Goal: Task Accomplishment & Management: Manage account settings

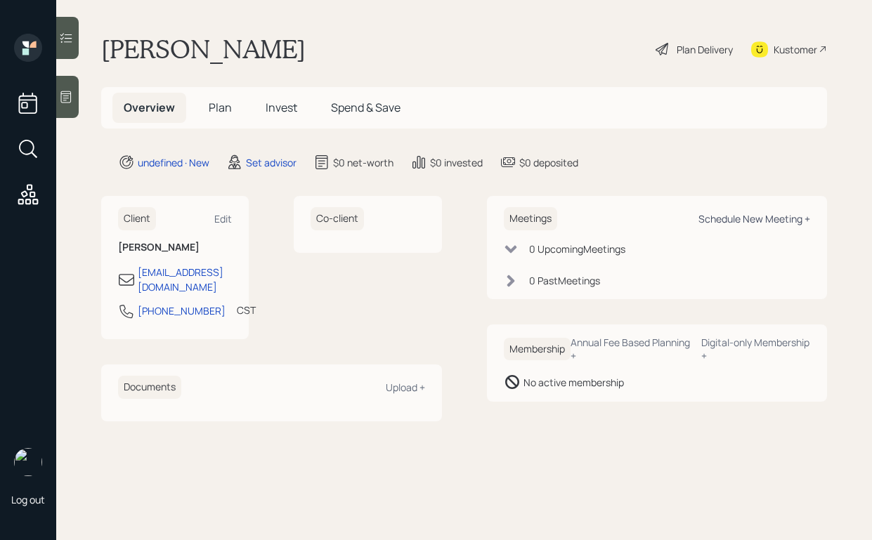
click at [754, 221] on div "Schedule New Meeting +" at bounding box center [754, 218] width 112 height 13
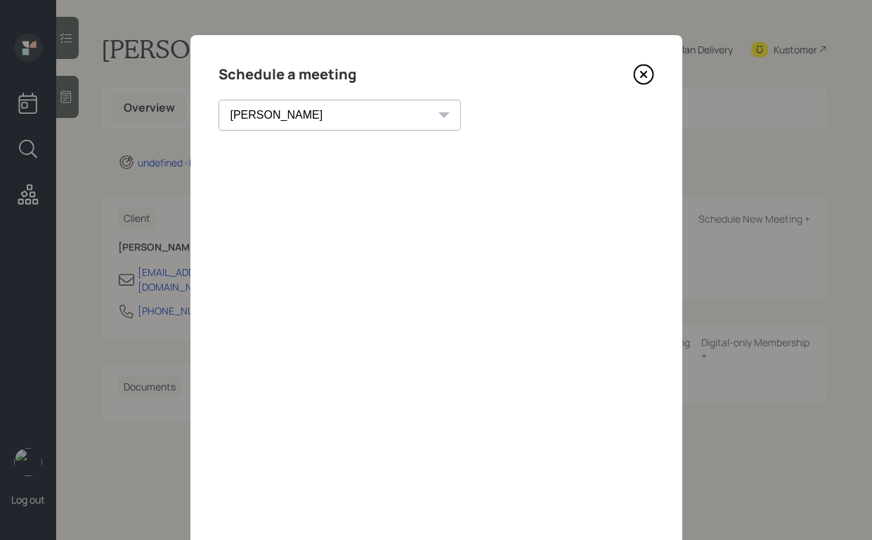
scroll to position [53, 0]
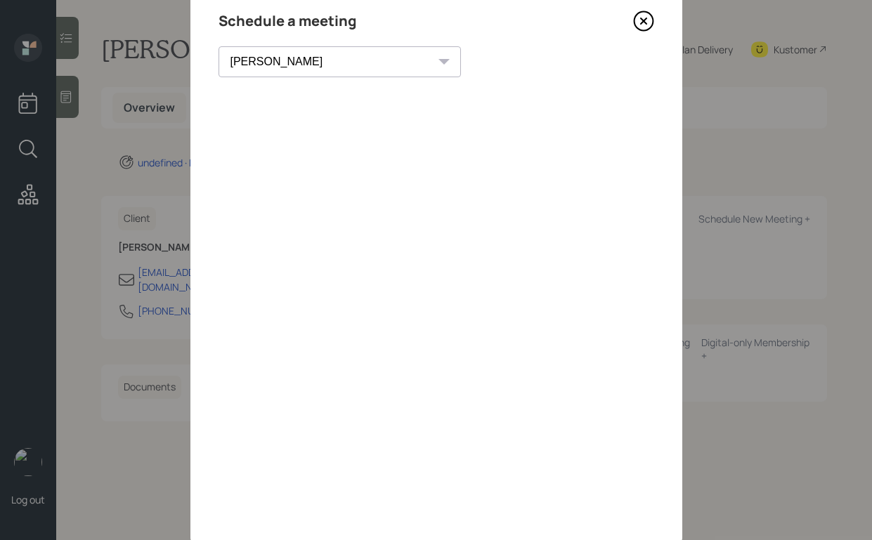
click at [296, 70] on select "[PERSON_NAME] [PERSON_NAME] [PERSON_NAME] [PERSON_NAME] [PERSON_NAME] [PERSON_N…" at bounding box center [339, 61] width 242 height 31
select select "59554aeb-d739-4552-90b9-0d27d70b4bf7"
click at [218, 46] on select "[PERSON_NAME] [PERSON_NAME] [PERSON_NAME] [PERSON_NAME] [PERSON_NAME] [PERSON_N…" at bounding box center [339, 61] width 242 height 31
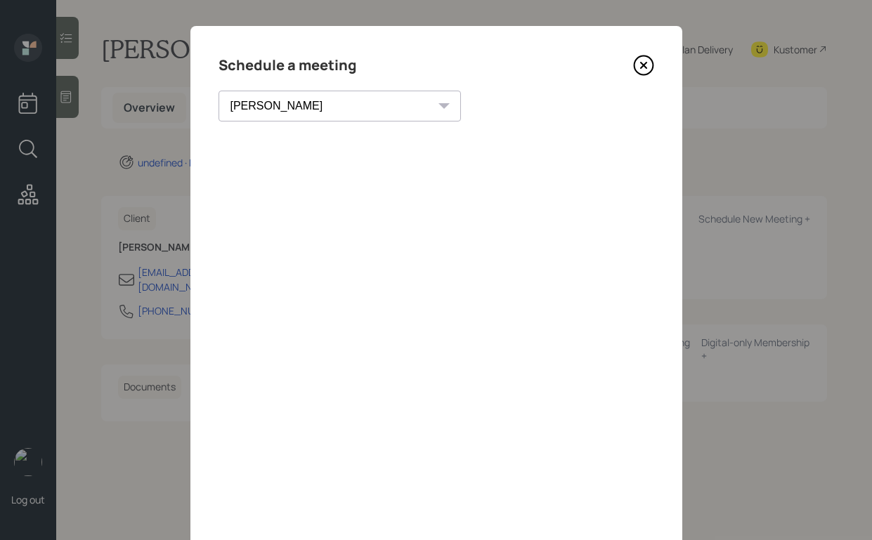
scroll to position [0, 0]
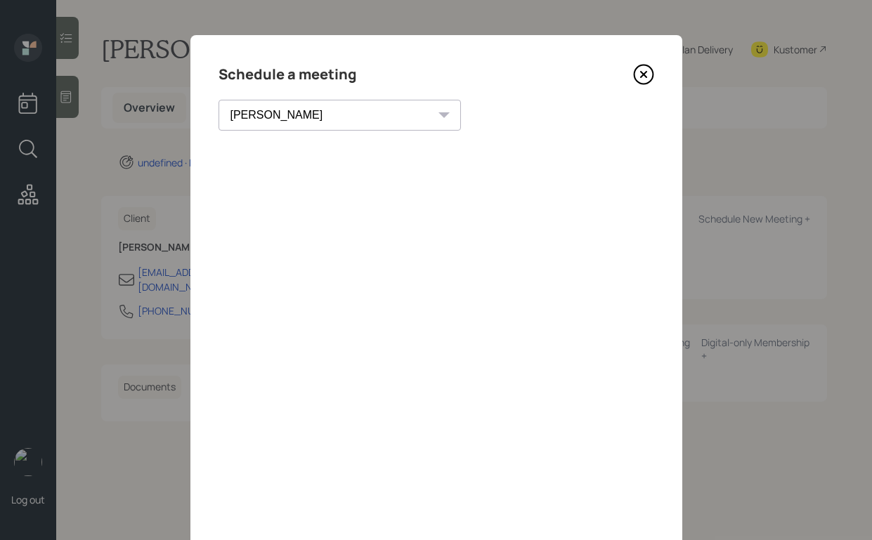
click at [646, 73] on icon at bounding box center [643, 74] width 21 height 21
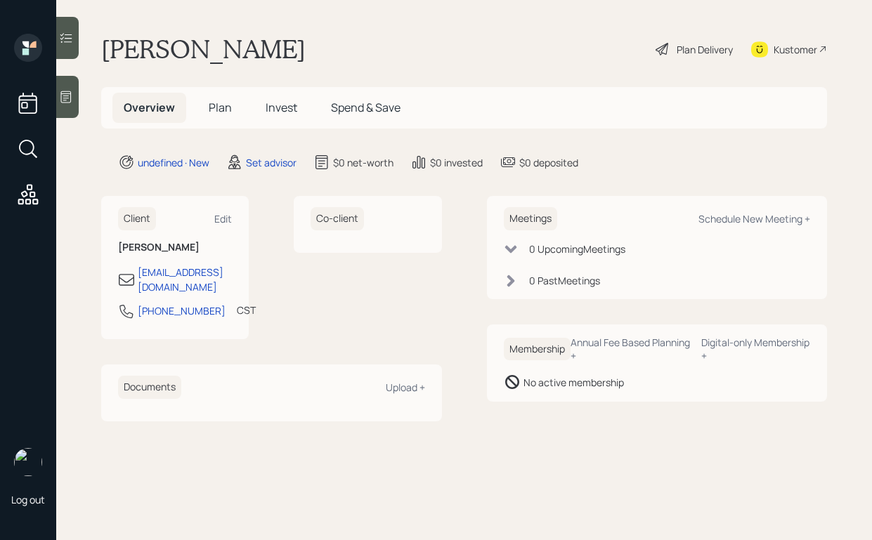
click at [77, 93] on div at bounding box center [67, 97] width 22 height 42
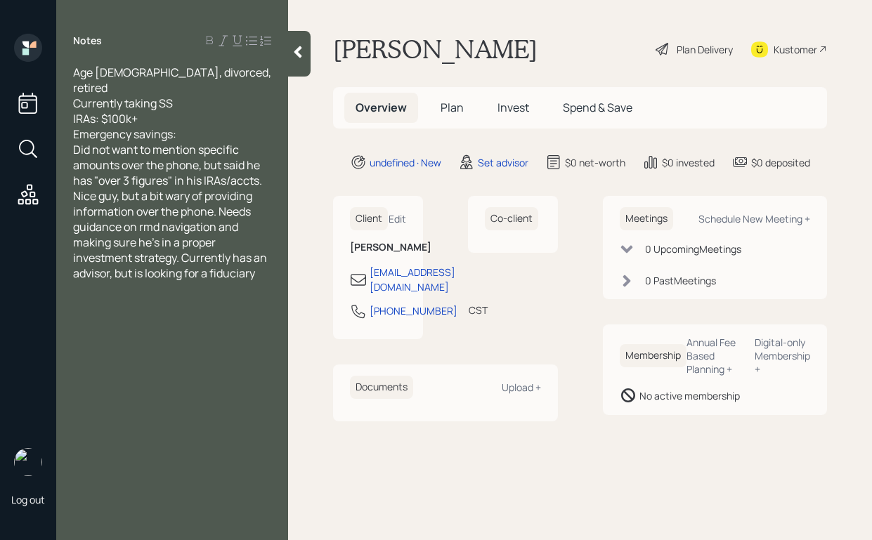
click at [218, 126] on div "Emergency savings:" at bounding box center [172, 133] width 198 height 15
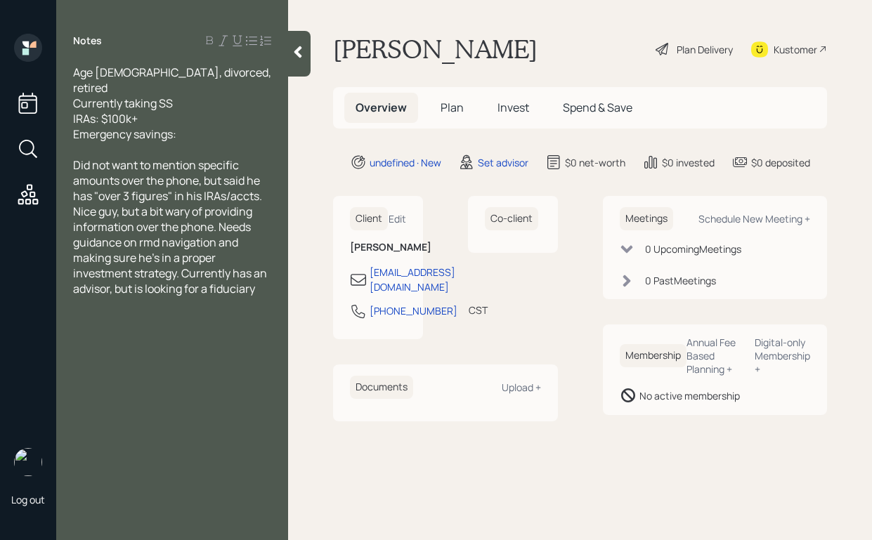
click at [296, 56] on icon at bounding box center [298, 52] width 14 height 14
